Goal: Use online tool/utility: Use online tool/utility

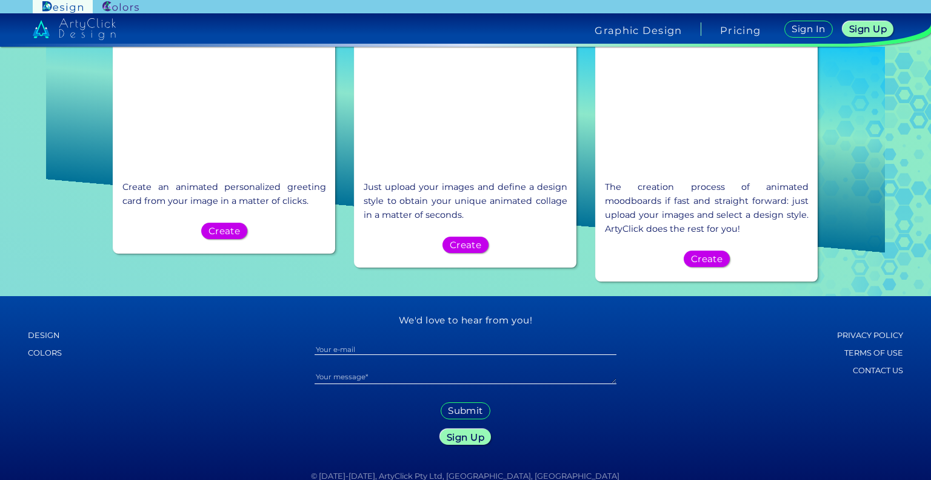
scroll to position [1239, 0]
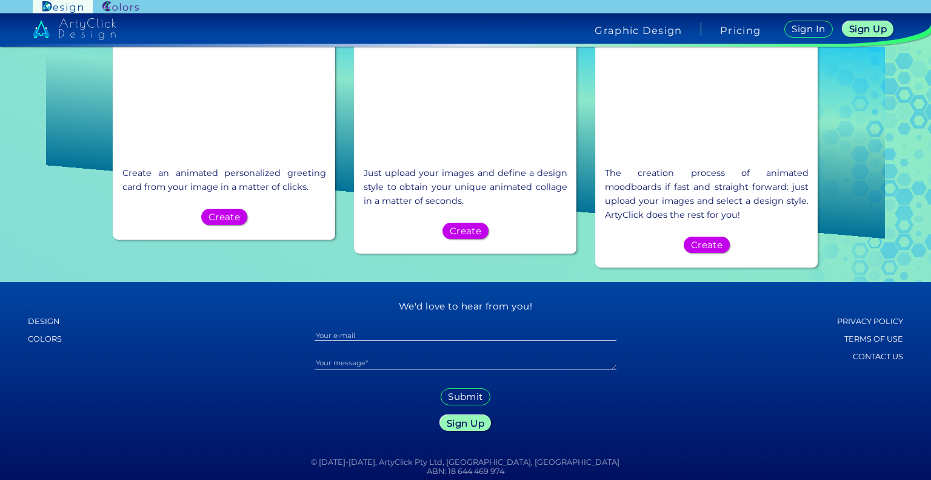
click at [39, 331] on h6 "Colors" at bounding box center [93, 339] width 130 height 16
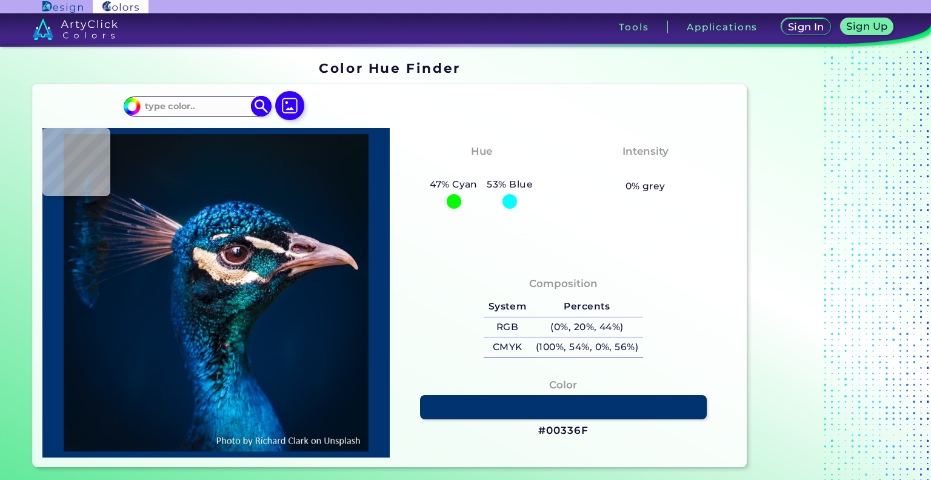
click at [225, 109] on input at bounding box center [197, 106] width 113 height 16
paste input "#006699"
type input "#006699"
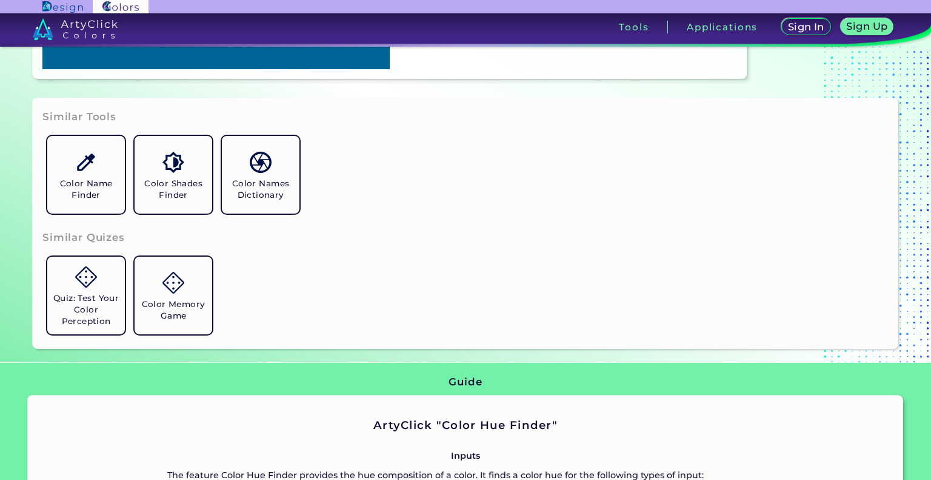
scroll to position [367, 0]
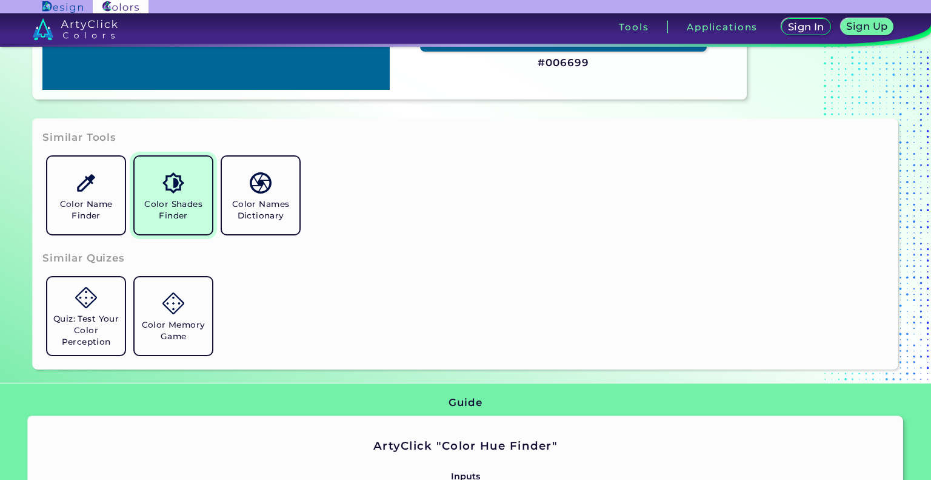
click at [165, 189] on img at bounding box center [172, 182] width 21 height 21
